Goal: Check status: Check status

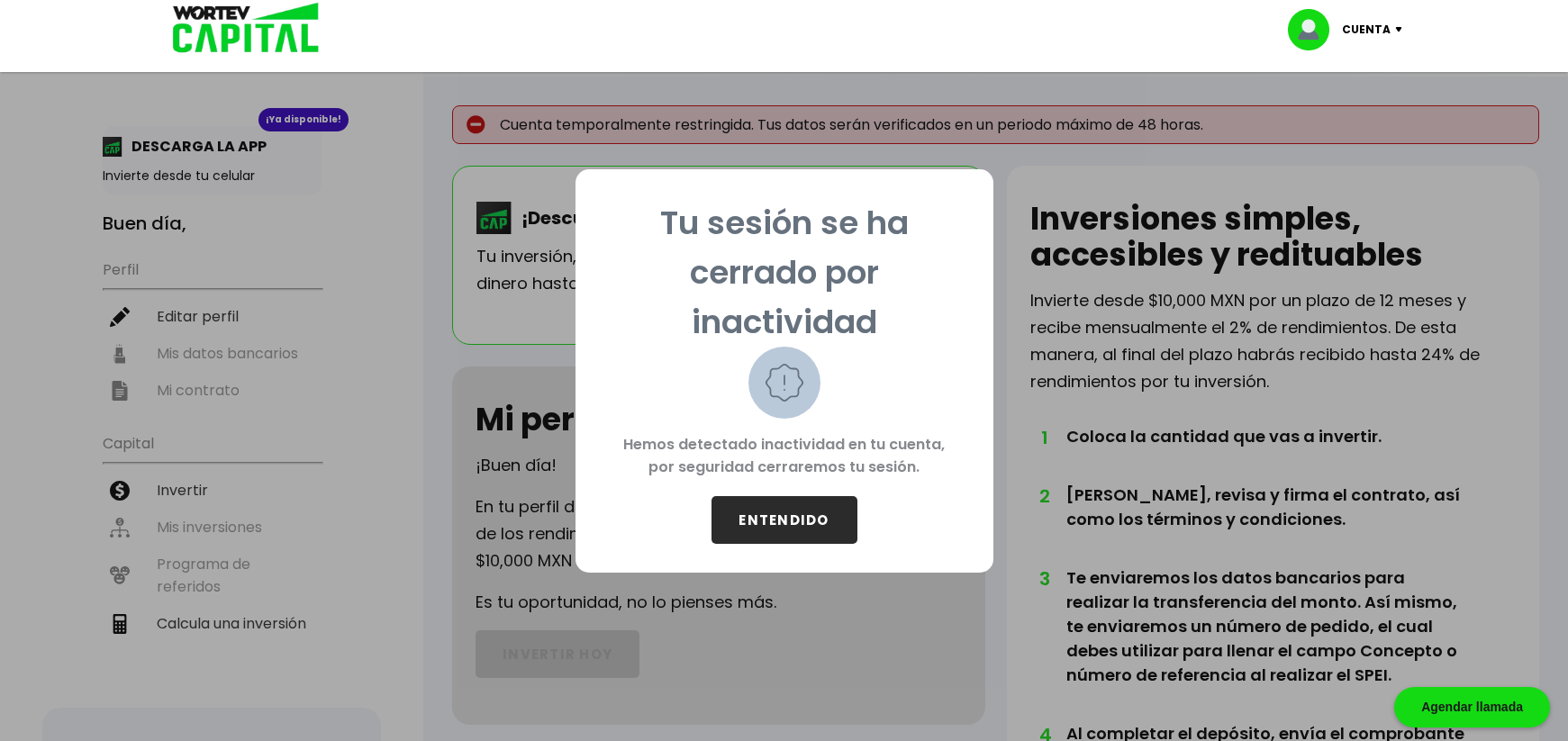
click at [793, 520] on button "ENTENDIDO" at bounding box center [784, 520] width 146 height 48
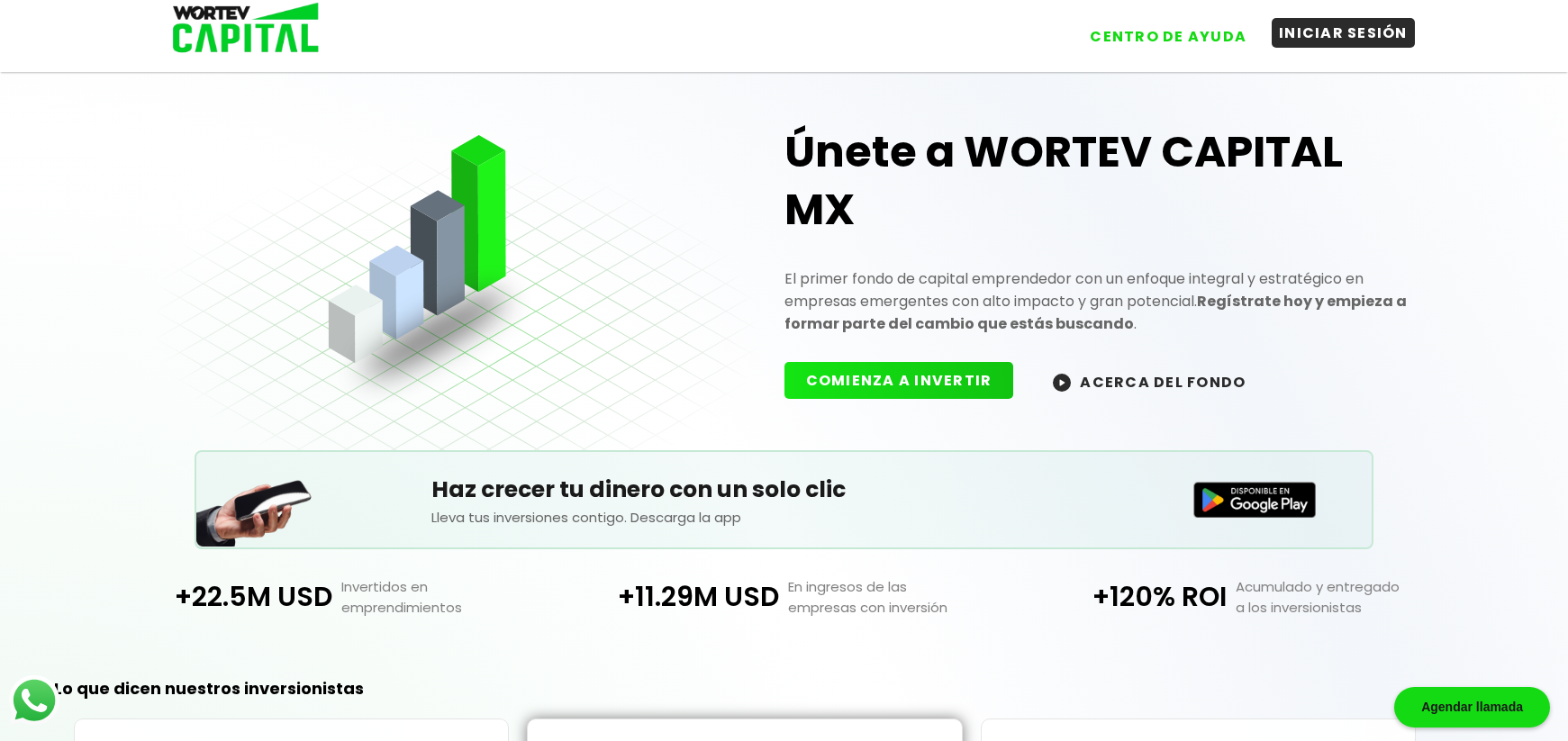
click at [1337, 46] on button "INICIAR SESIÓN" at bounding box center [1343, 32] width 143 height 29
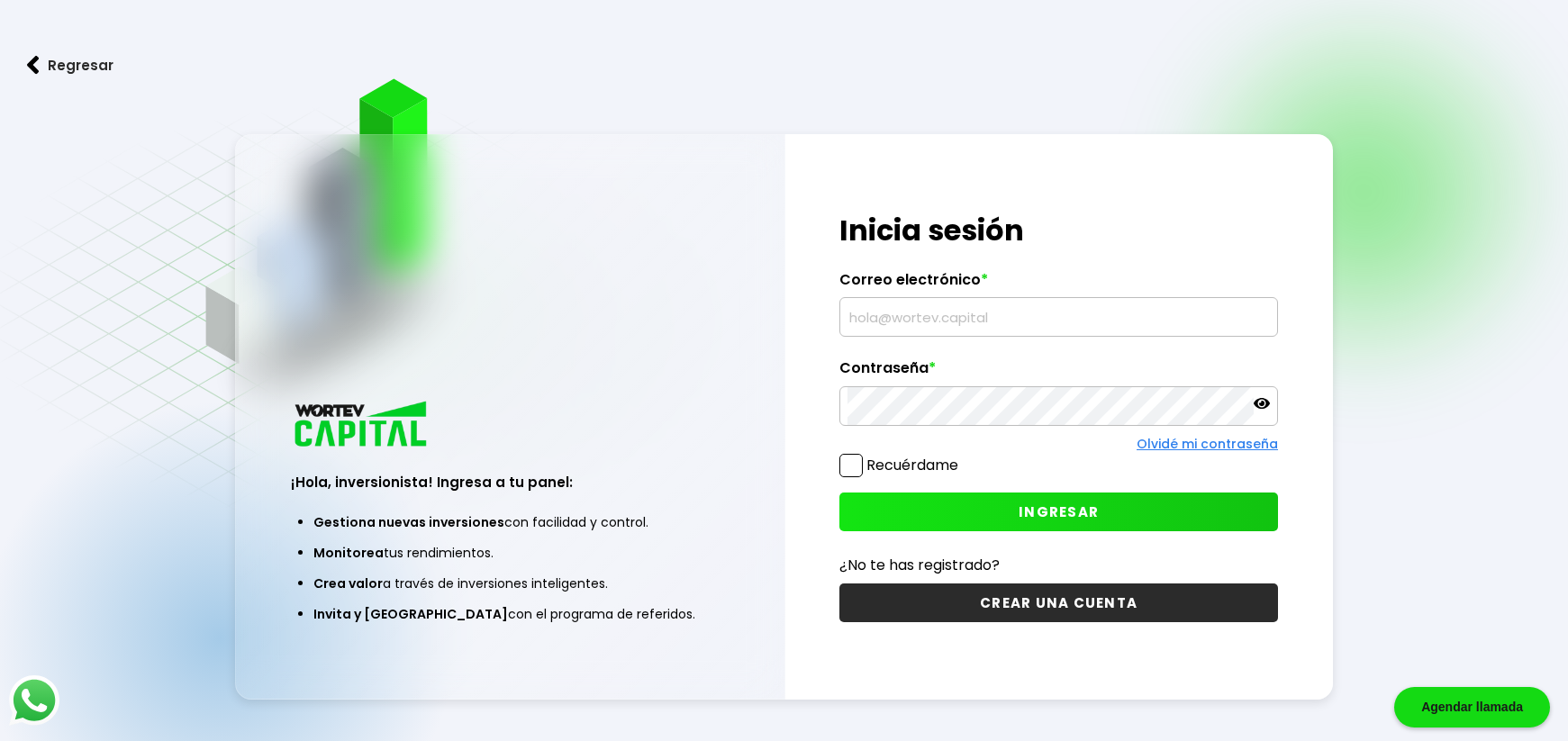
type input "[EMAIL_ADDRESS][DOMAIN_NAME]"
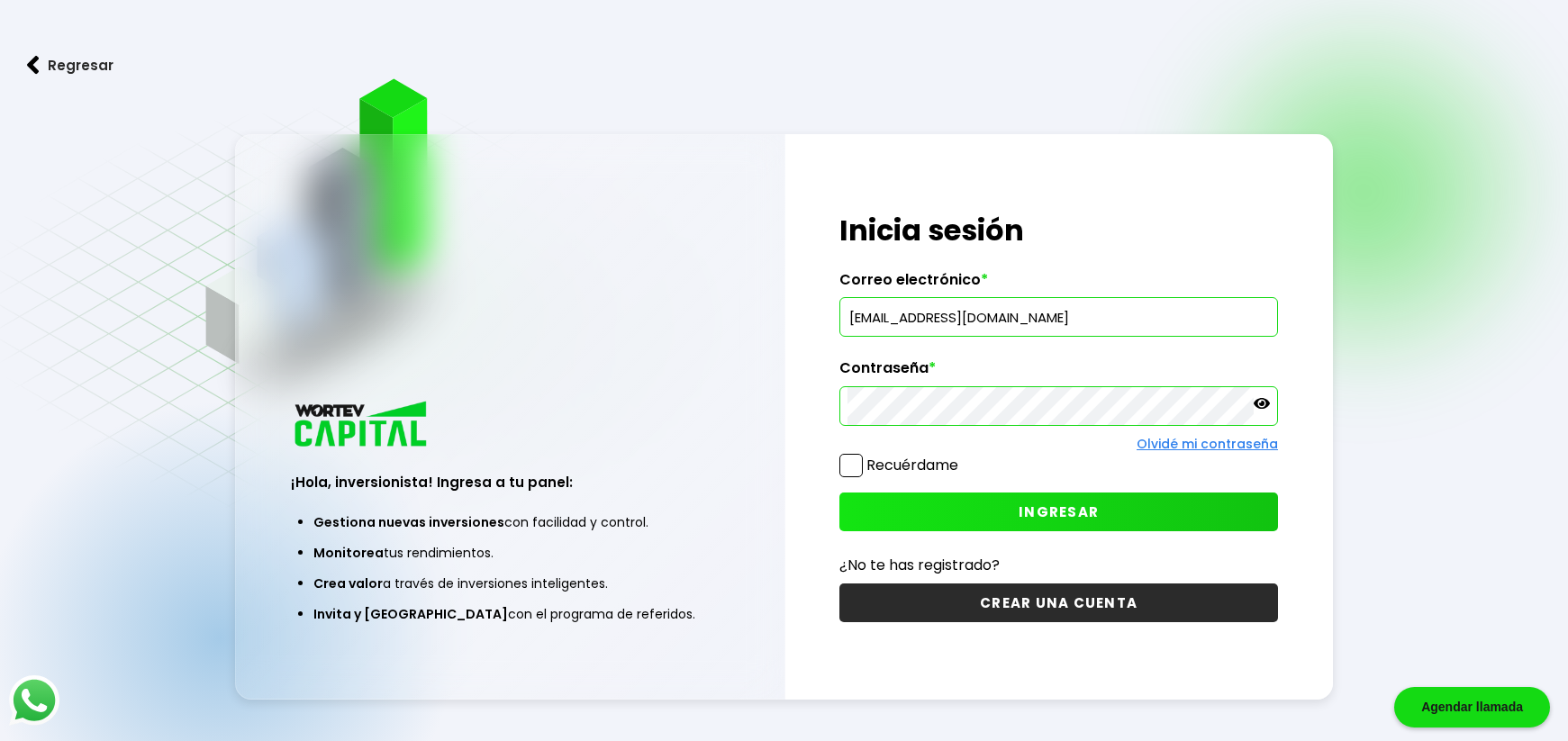
click at [1150, 494] on button "INGRESAR" at bounding box center [1059, 512] width 439 height 39
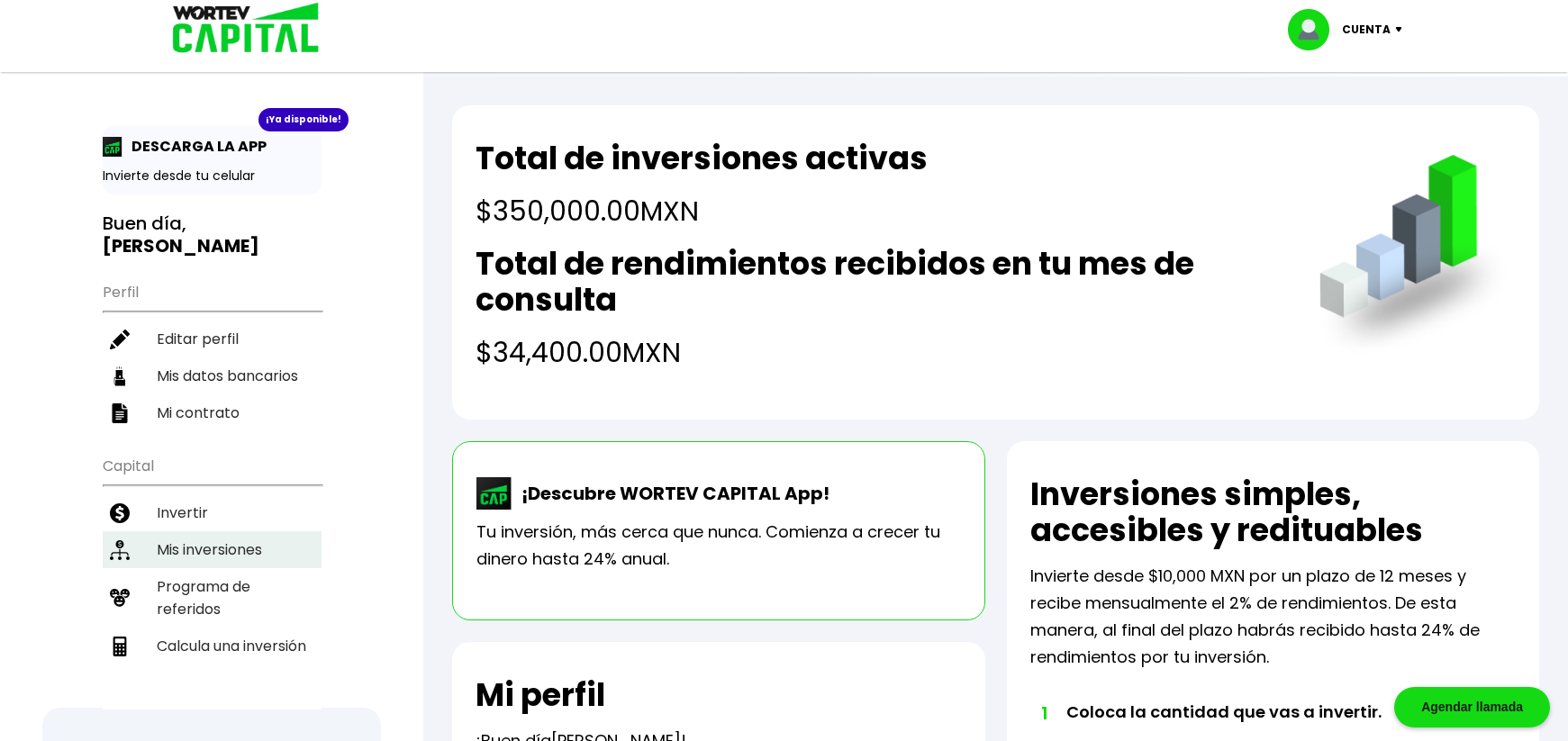
click at [240, 550] on li "Mis inversiones" at bounding box center [212, 549] width 218 height 37
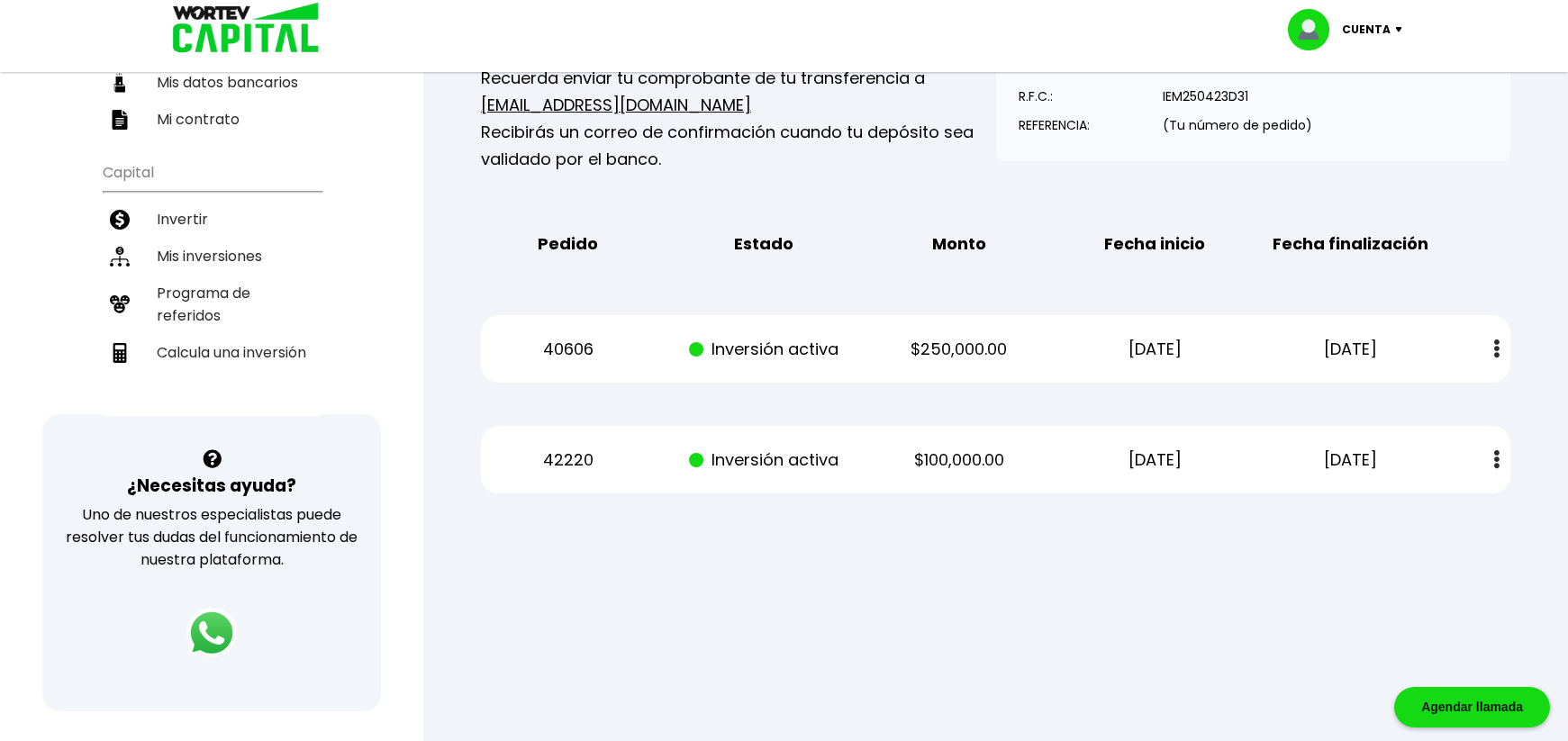
scroll to position [330, 0]
